Goal: Ask a question

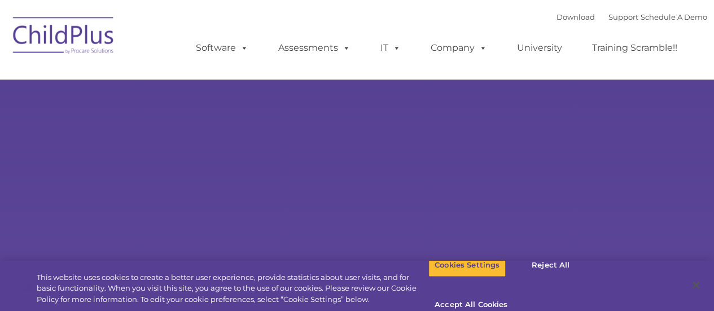
select select "MEDIUM"
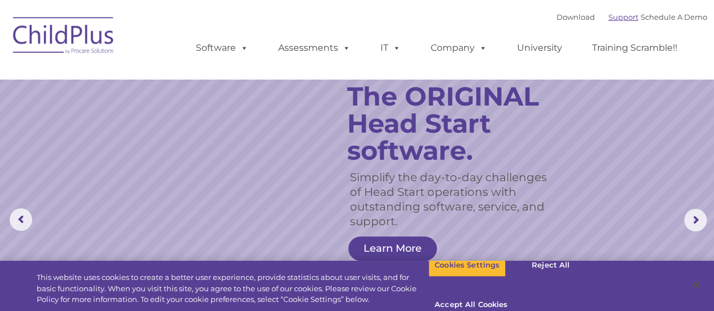
click at [611, 16] on link "Support" at bounding box center [624, 16] width 30 height 9
click at [514, 294] on button "Accept All Cookies" at bounding box center [471, 306] width 85 height 24
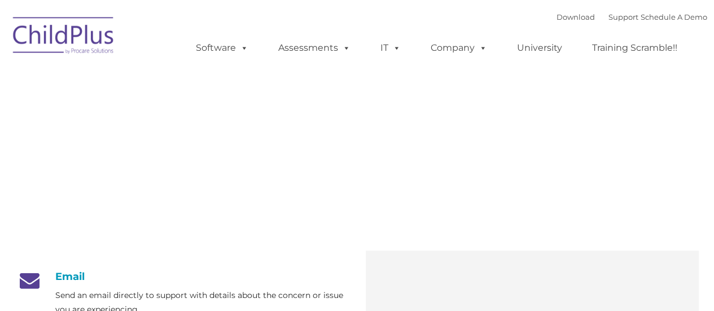
type input ""
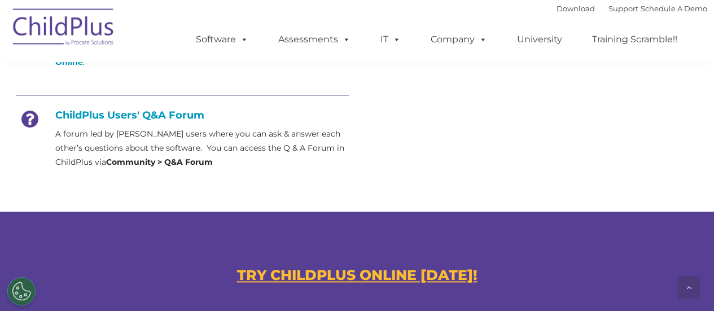
scroll to position [535, 0]
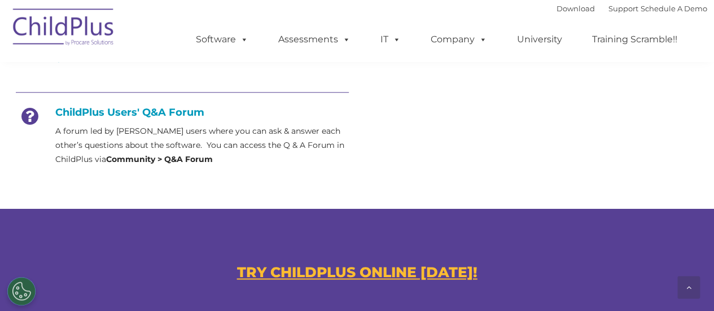
click at [139, 111] on h4 "ChildPlus Users' Q&A Forum" at bounding box center [182, 112] width 333 height 12
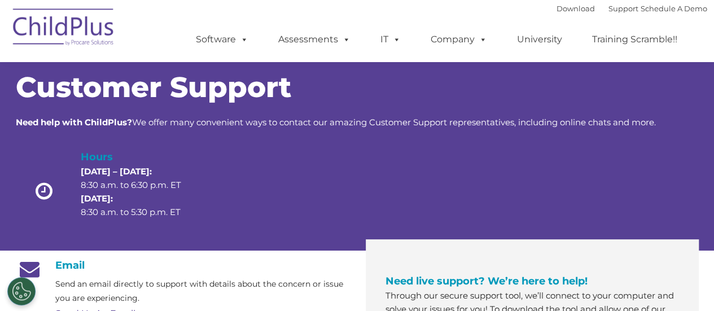
scroll to position [0, 0]
